Goal: Transaction & Acquisition: Download file/media

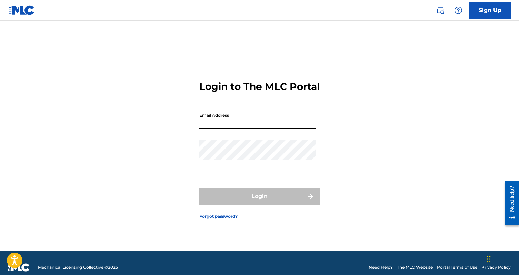
click at [267, 128] on input "Email Address" at bounding box center [257, 119] width 117 height 20
click at [257, 127] on input "Email Address" at bounding box center [257, 119] width 117 height 20
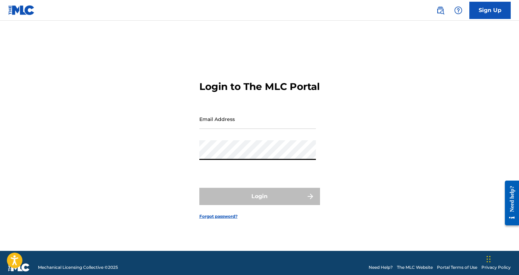
type input "[EMAIL_ADDRESS][DOMAIN_NAME]"
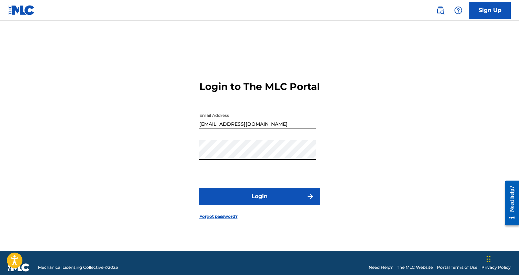
click at [257, 196] on button "Login" at bounding box center [259, 196] width 121 height 17
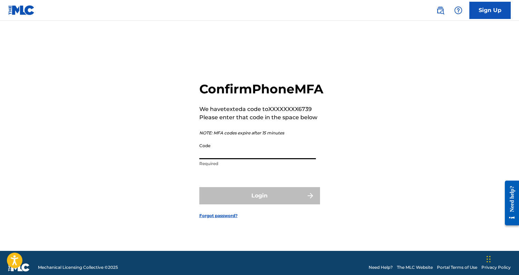
click at [274, 159] on input "Code" at bounding box center [257, 150] width 117 height 20
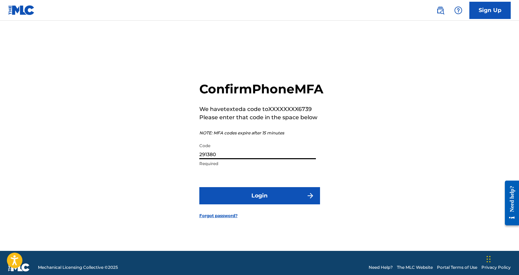
type input "291380"
click at [288, 204] on button "Login" at bounding box center [259, 195] width 121 height 17
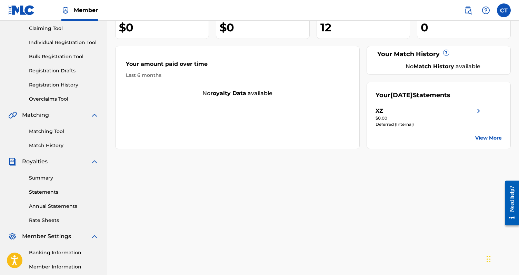
scroll to position [72, 0]
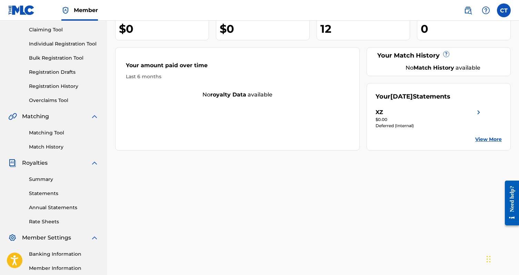
click at [47, 177] on link "Summary" at bounding box center [64, 179] width 70 height 7
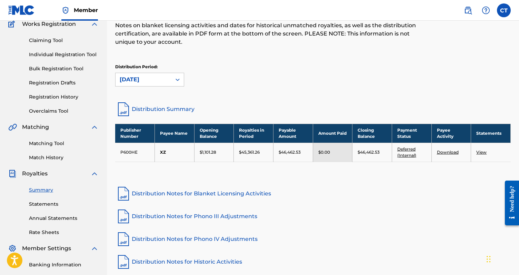
scroll to position [62, 0]
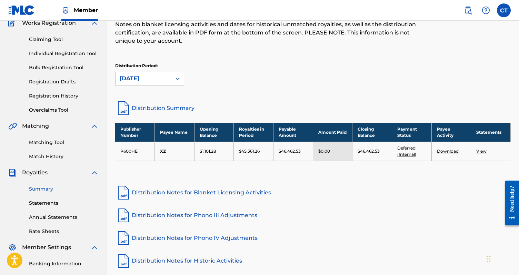
click at [160, 190] on link "Distribution Notes for Blanket Licensing Activities" at bounding box center [313, 193] width 396 height 17
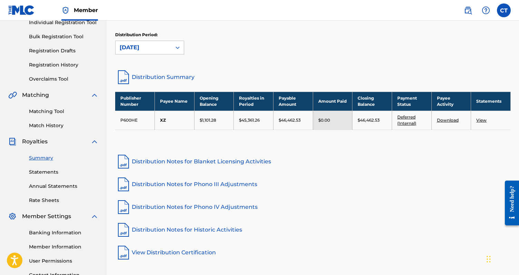
scroll to position [97, 0]
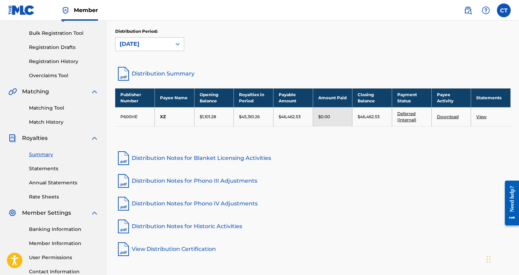
click at [480, 116] on link "View" at bounding box center [482, 116] width 10 height 5
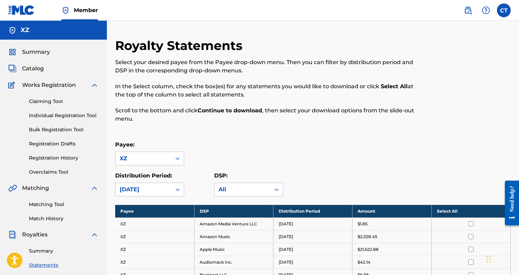
scroll to position [97, 0]
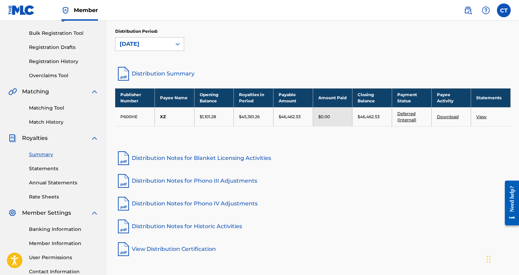
click at [221, 157] on link "Distribution Notes for Blanket Licensing Activities" at bounding box center [313, 158] width 396 height 17
click at [220, 183] on link "Distribution Notes for Phono III Adjustments" at bounding box center [313, 181] width 396 height 17
click at [445, 116] on link "Download" at bounding box center [448, 116] width 22 height 5
